Goal: Task Accomplishment & Management: Use online tool/utility

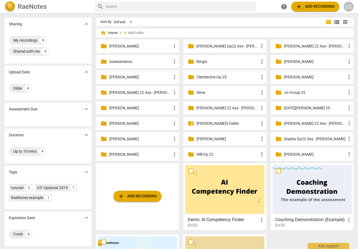
click at [213, 127] on div "folder_shared [PERSON_NAME]'s folder more_vert" at bounding box center [224, 123] width 83 height 13
click at [211, 123] on p "[PERSON_NAME]'s folder" at bounding box center [228, 124] width 62 height 6
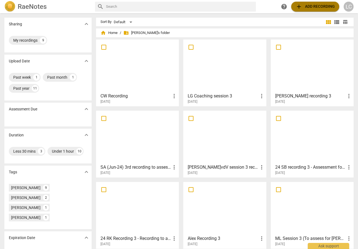
click at [307, 6] on span "add Add recording" at bounding box center [315, 6] width 39 height 7
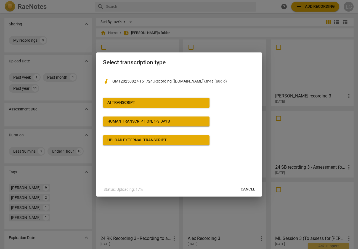
click at [175, 101] on span "AI Transcript" at bounding box center [156, 103] width 98 height 6
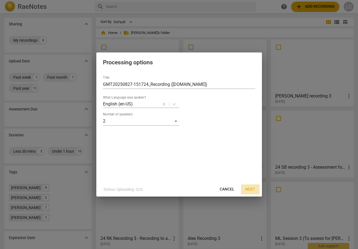
click at [252, 189] on span "Next" at bounding box center [251, 190] width 10 height 6
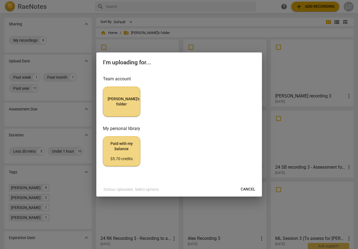
click at [131, 106] on button "[PERSON_NAME]'s folder" at bounding box center [121, 102] width 37 height 30
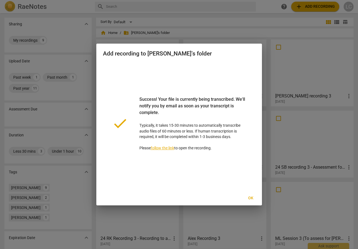
click at [253, 198] on span "Ok" at bounding box center [251, 199] width 9 height 6
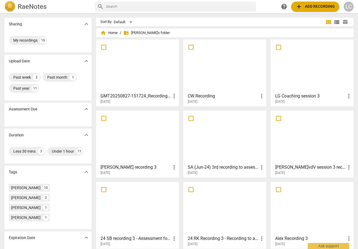
click at [159, 67] on div at bounding box center [137, 65] width 79 height 49
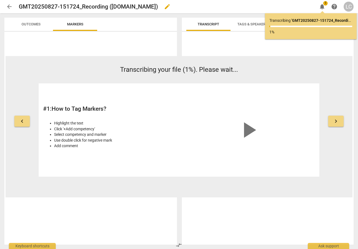
click at [171, 6] on span "edit" at bounding box center [167, 6] width 7 height 7
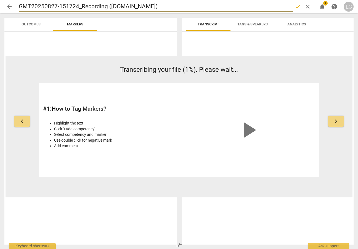
drag, startPoint x: 194, startPoint y: 6, endPoint x: 18, endPoint y: 3, distance: 175.5
click at [18, 3] on div "arrow_back GMT20250827-151724_Recording ([DOMAIN_NAME]) done clear notification…" at bounding box center [179, 6] width 350 height 11
type input "JG Recording 3"
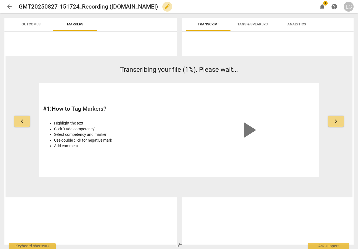
click at [171, 5] on span "edit" at bounding box center [167, 6] width 7 height 7
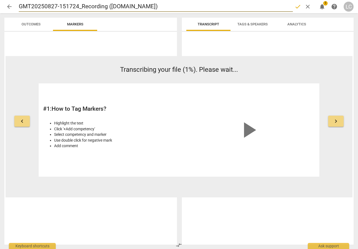
drag, startPoint x: 183, startPoint y: 6, endPoint x: 29, endPoint y: 1, distance: 154.3
click at [29, 1] on div "arrow_back GMT20250827-151724_Recording ([DOMAIN_NAME]) done clear notification…" at bounding box center [179, 6] width 350 height 13
type input "JG Recording 3"
click at [297, 7] on span "done" at bounding box center [298, 6] width 7 height 7
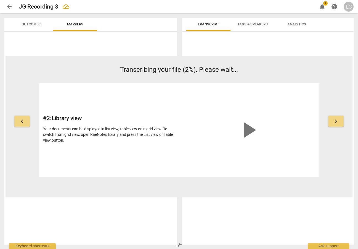
click at [9, 6] on span "arrow_back" at bounding box center [9, 6] width 7 height 7
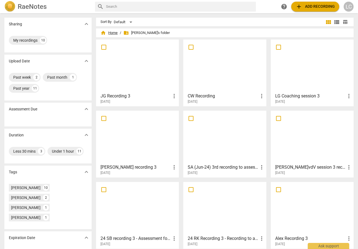
click at [115, 31] on span "home Home" at bounding box center [109, 33] width 17 height 6
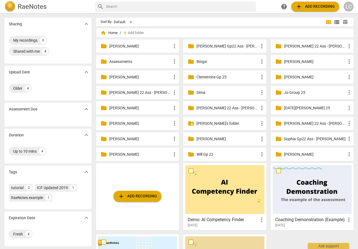
click at [291, 62] on p "[PERSON_NAME]" at bounding box center [315, 62] width 62 height 6
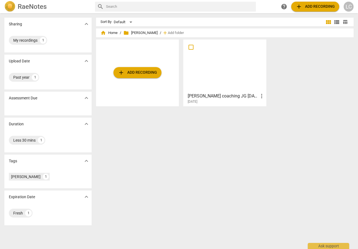
click at [141, 75] on span "add Add recording" at bounding box center [137, 72] width 39 height 7
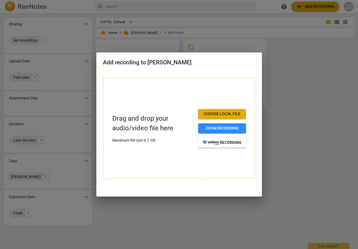
click at [175, 108] on div "Drag and drop your audio/video file here Maximum file size is 2 GB Choose local…" at bounding box center [179, 128] width 153 height 101
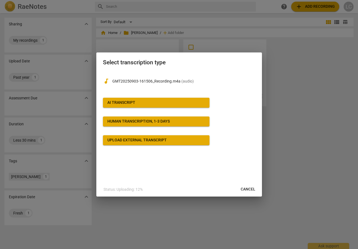
click at [192, 100] on span "AI Transcript" at bounding box center [156, 103] width 98 height 6
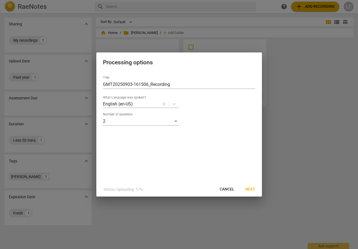
click at [253, 189] on span "Next" at bounding box center [251, 190] width 10 height 6
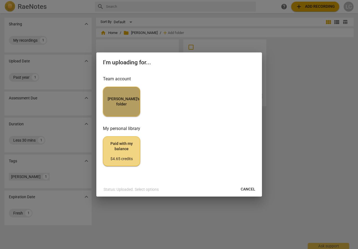
click at [114, 103] on span "[PERSON_NAME]'s folder" at bounding box center [122, 101] width 28 height 11
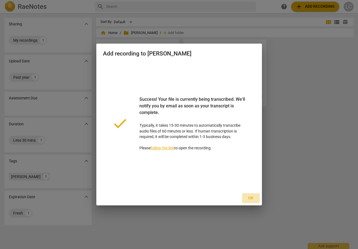
click at [255, 200] on span "Ok" at bounding box center [251, 199] width 9 height 6
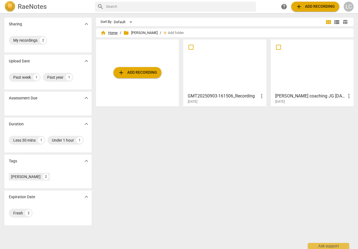
click at [112, 32] on span "home Home" at bounding box center [109, 33] width 17 height 6
